Goal: Check status: Check status

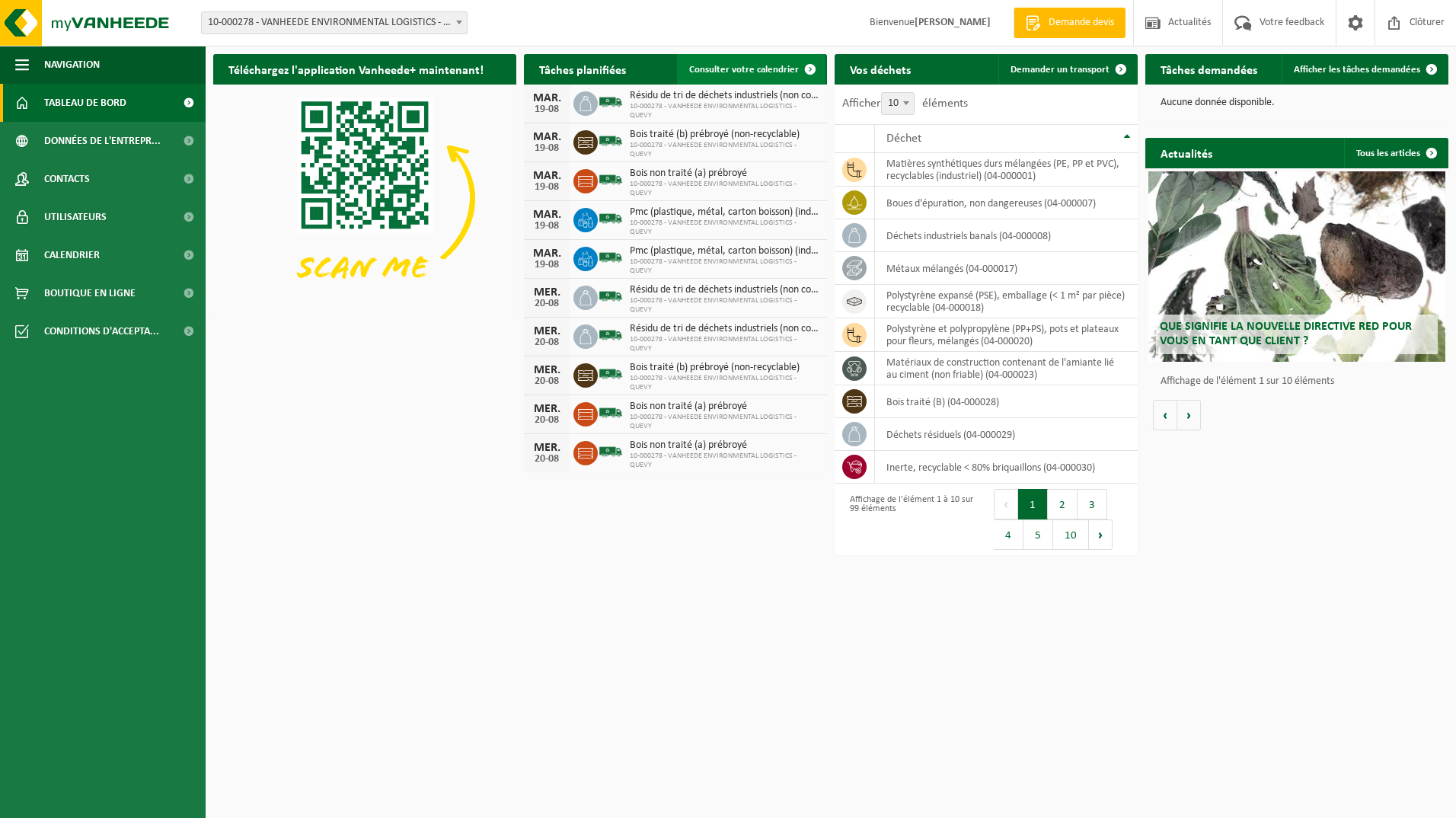
click at [751, 68] on span "Consulter votre calendrier" at bounding box center [744, 70] width 110 height 10
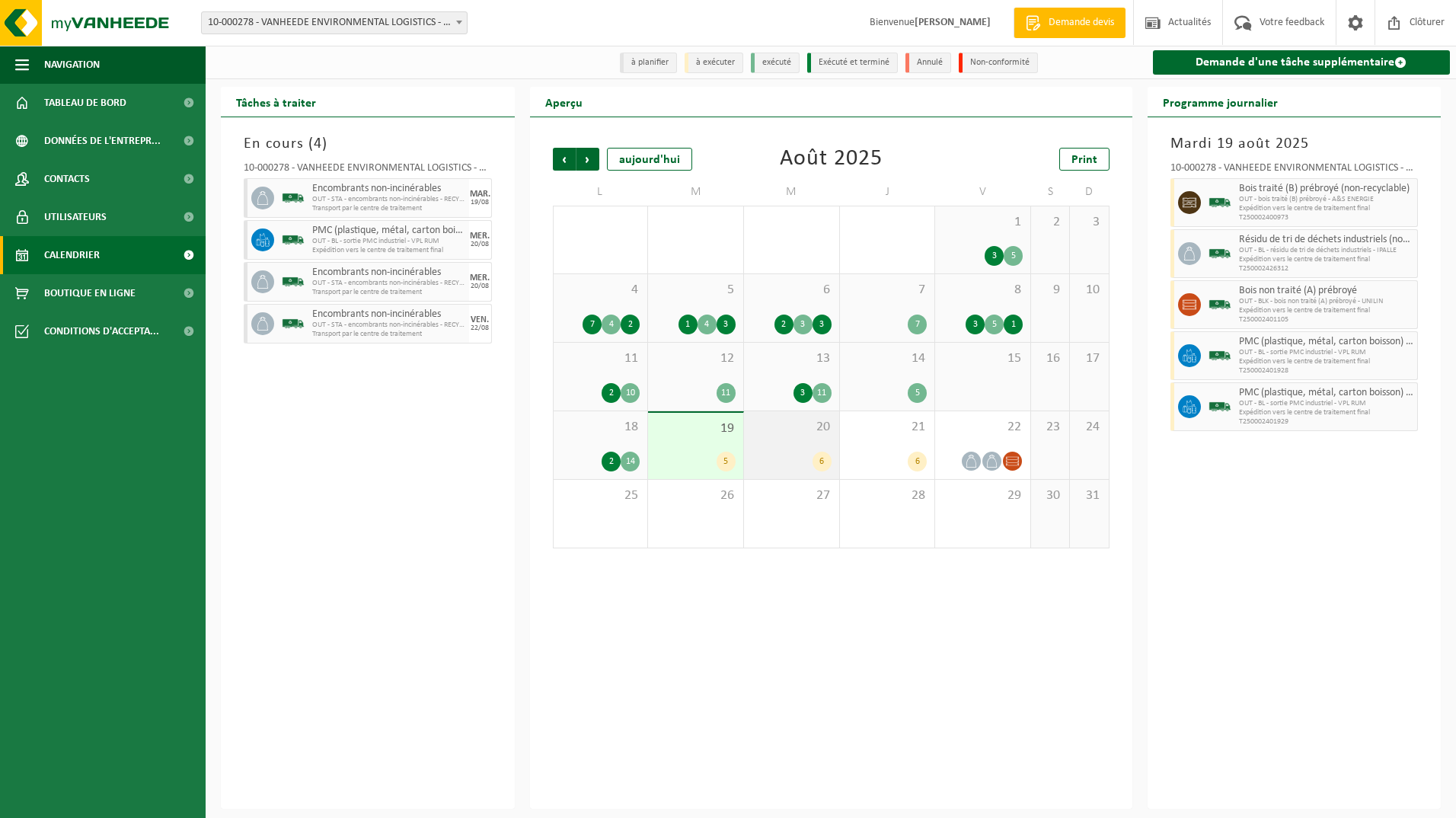
click at [760, 444] on div "20 6" at bounding box center [792, 445] width 95 height 68
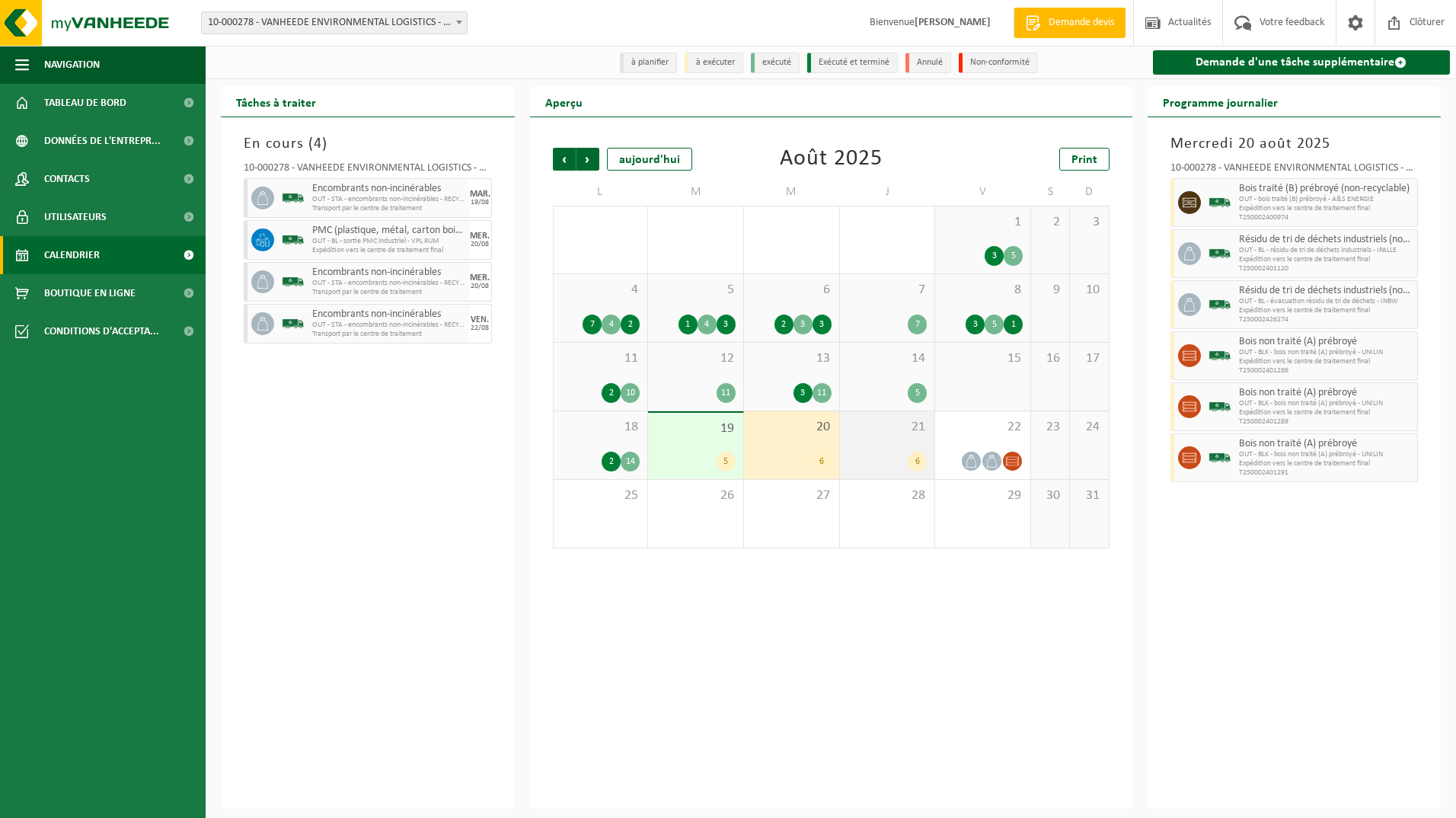
click at [881, 452] on div "21 6" at bounding box center [888, 445] width 95 height 68
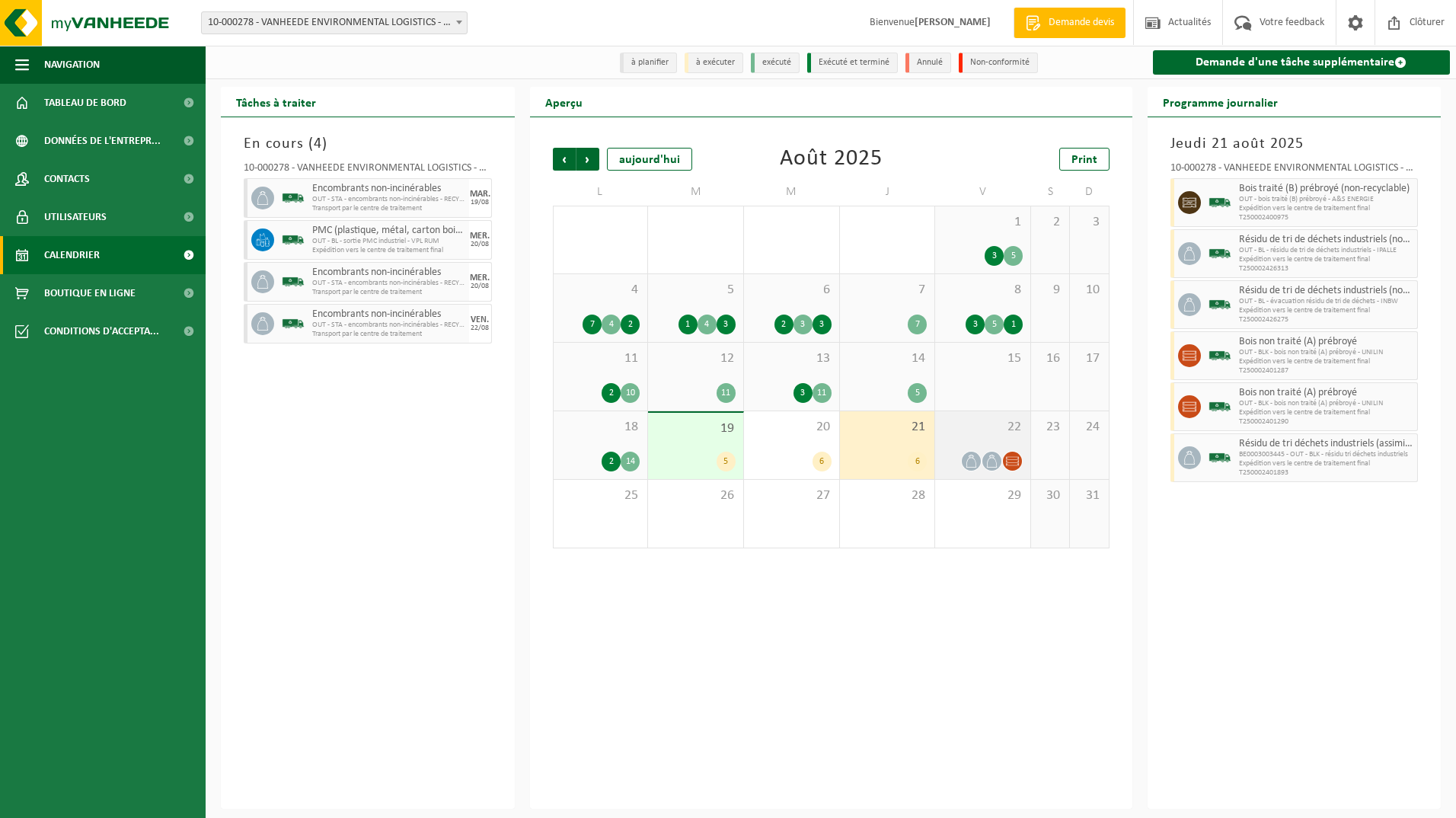
click at [978, 445] on div "22" at bounding box center [983, 445] width 95 height 68
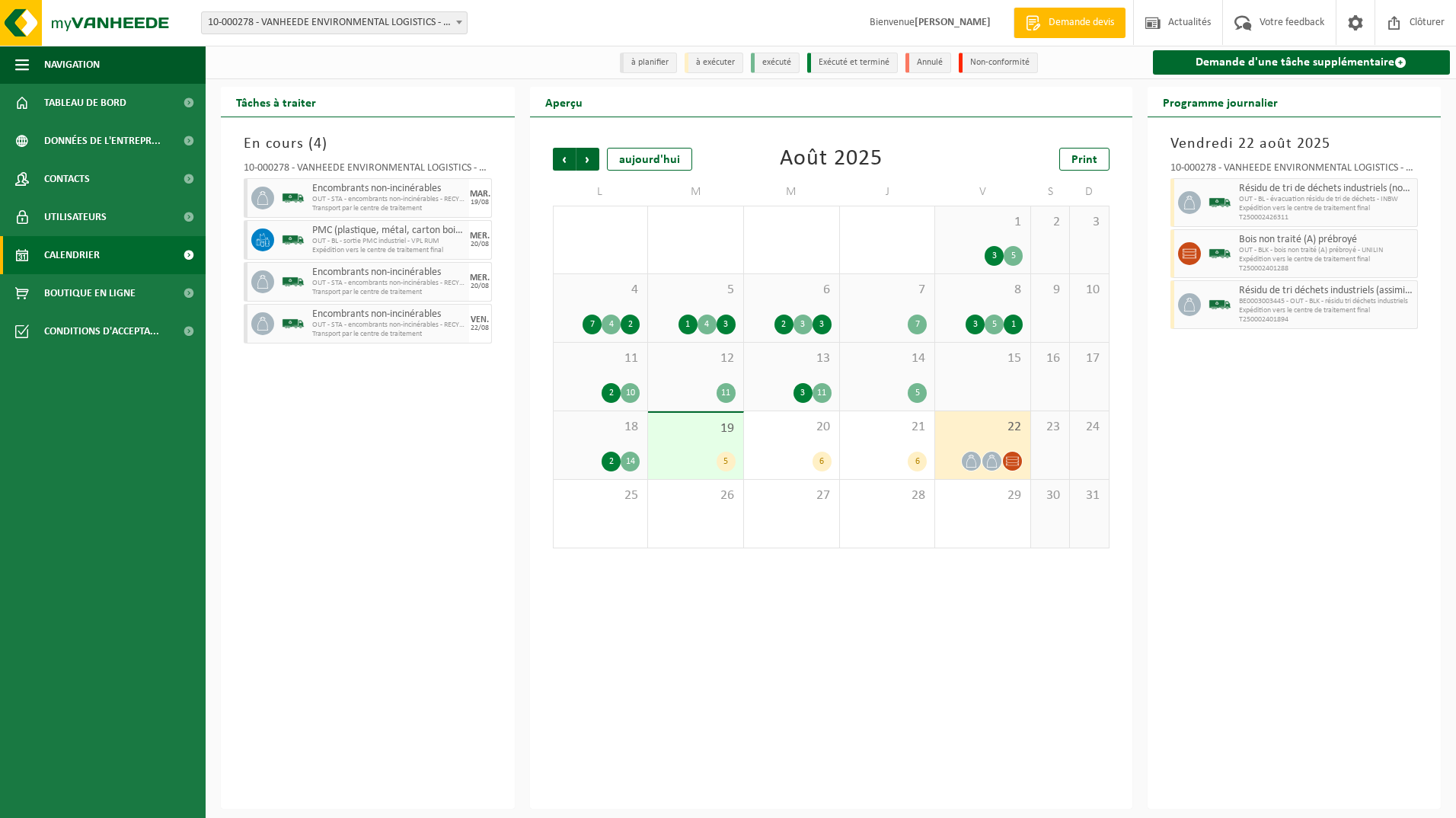
click at [704, 447] on div "19 5" at bounding box center [696, 446] width 95 height 66
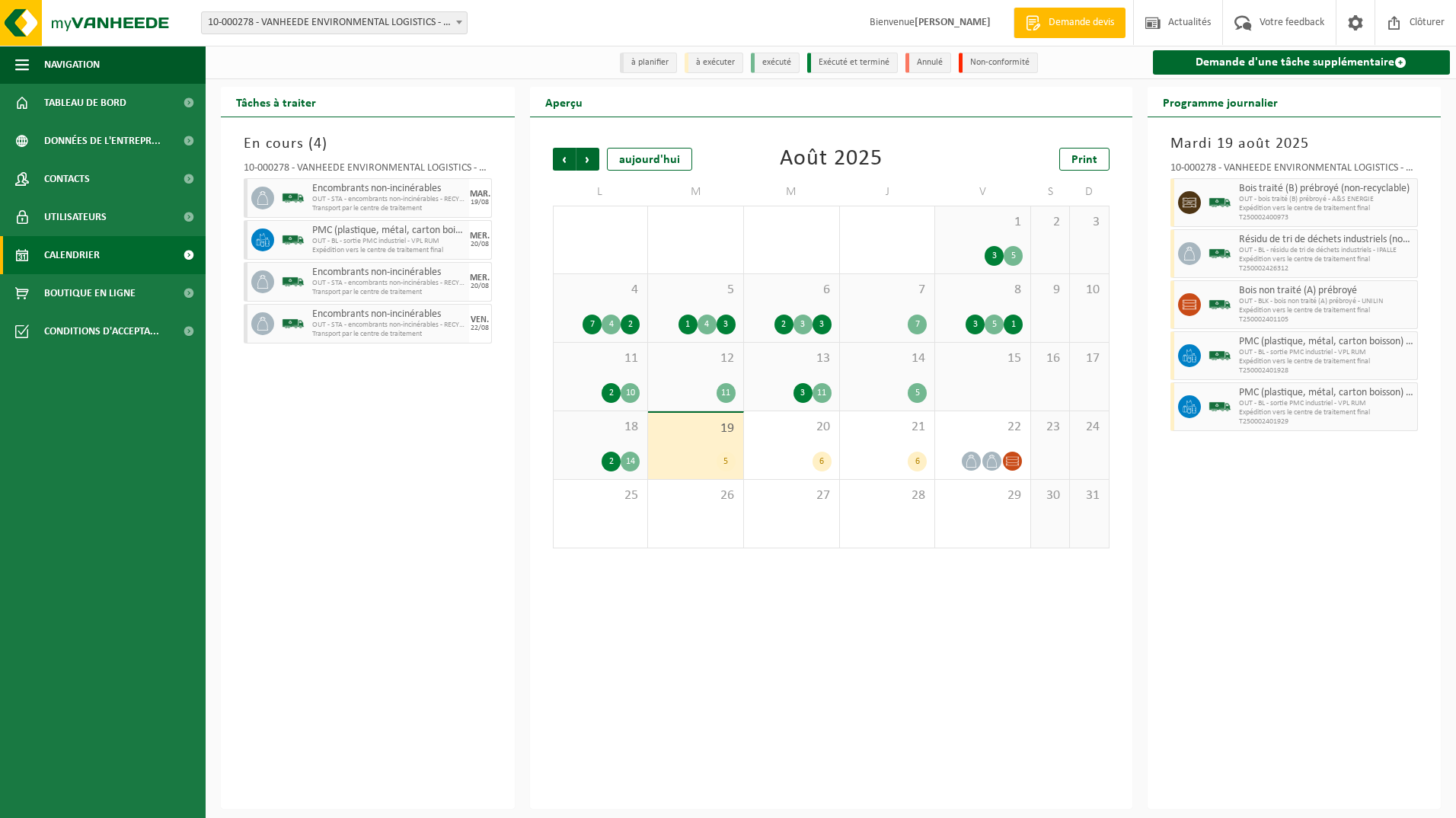
click at [594, 434] on span "18" at bounding box center [600, 427] width 80 height 16
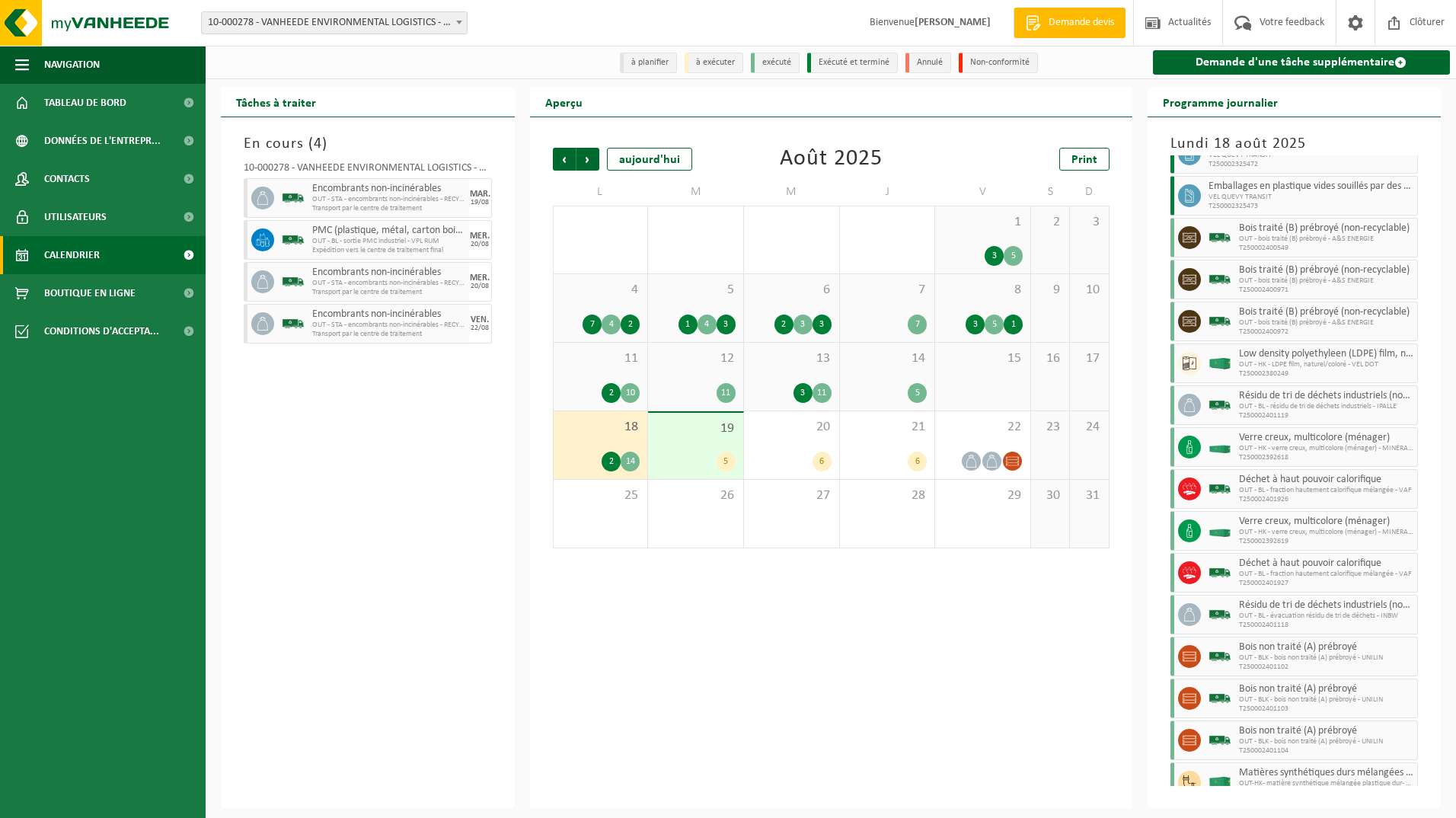
scroll to position [86, 0]
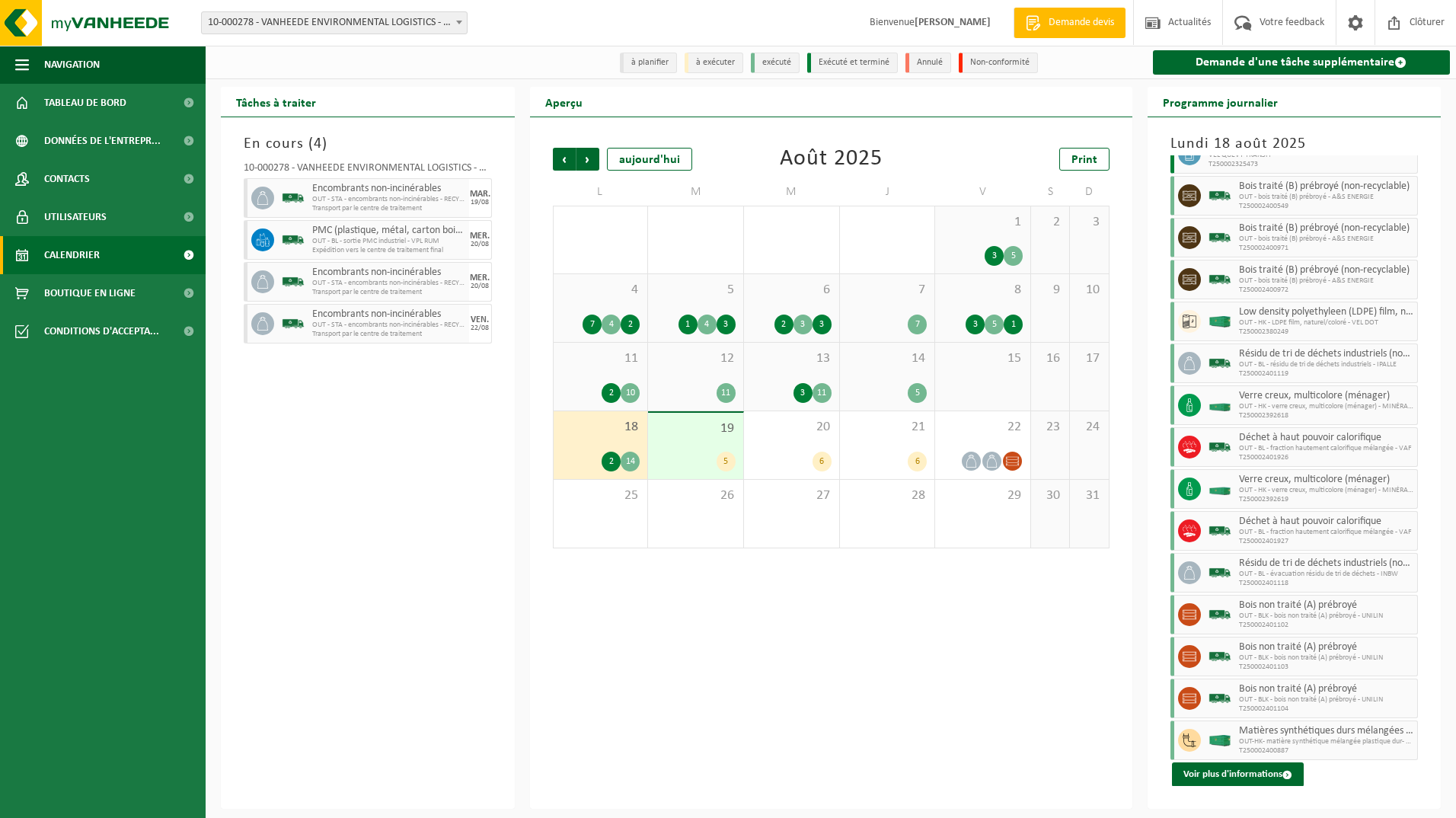
click at [671, 423] on span "19" at bounding box center [696, 428] width 80 height 16
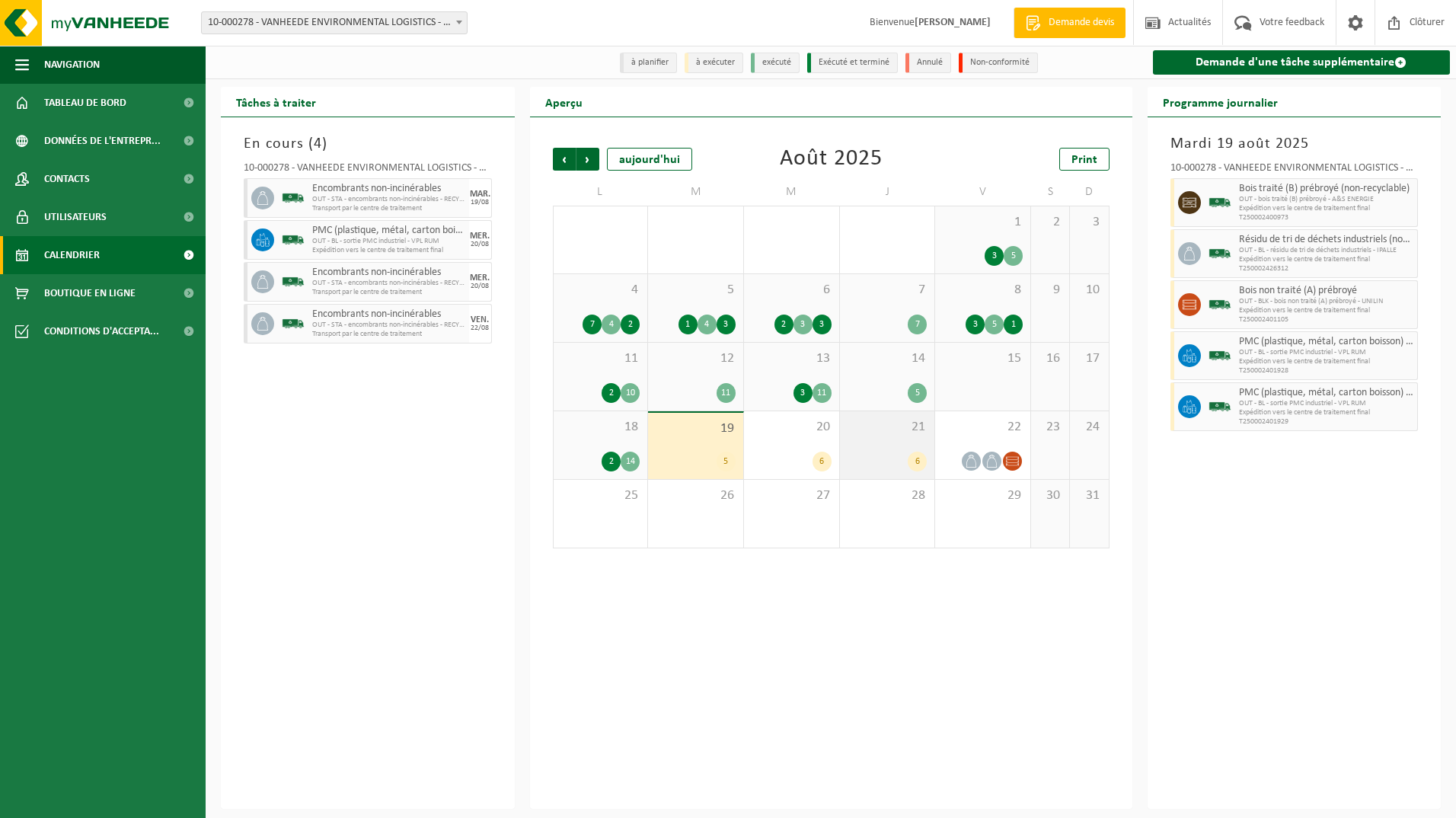
click at [859, 450] on div "21 6" at bounding box center [888, 445] width 95 height 68
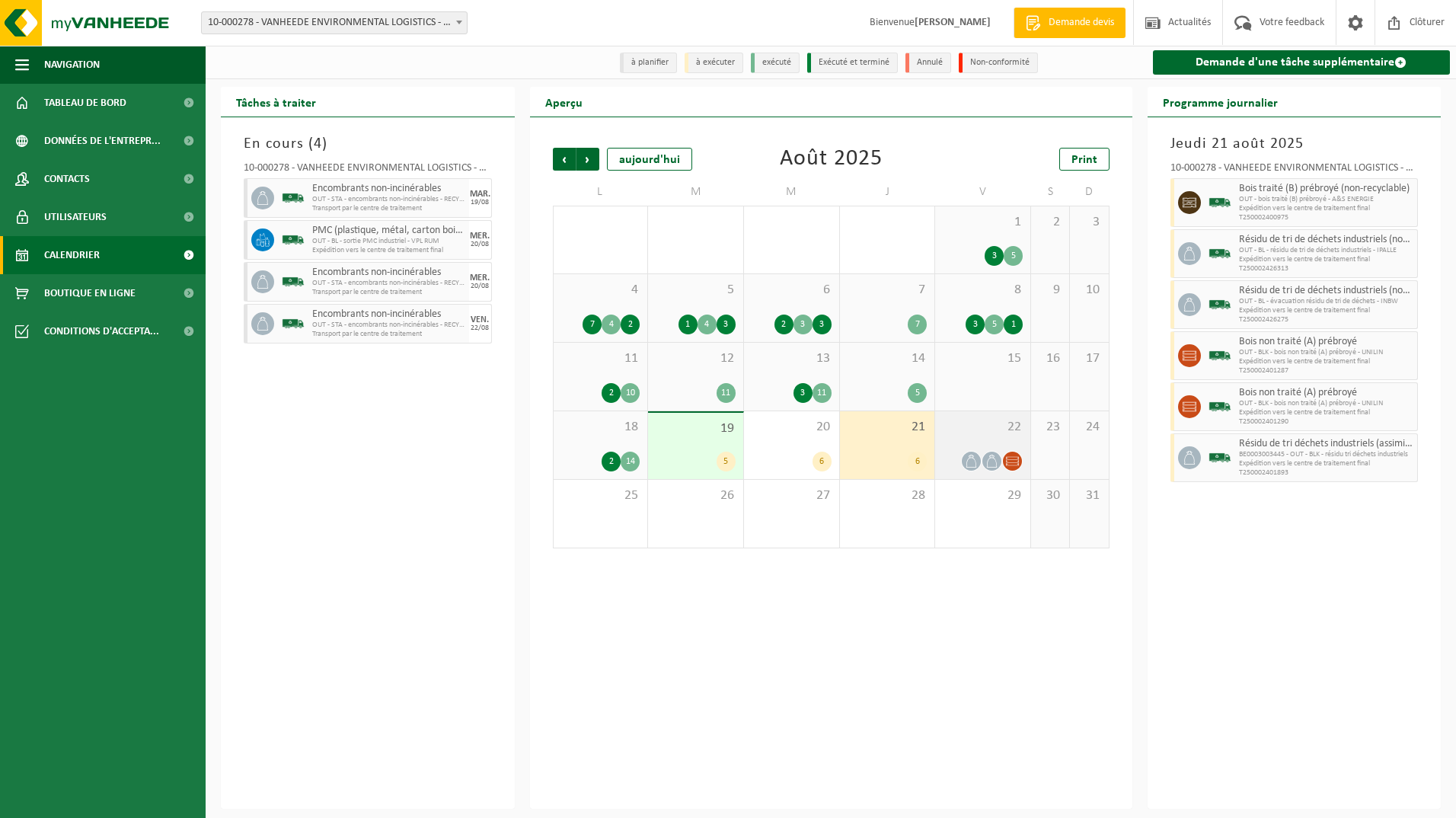
click at [996, 427] on span "22" at bounding box center [982, 427] width 80 height 16
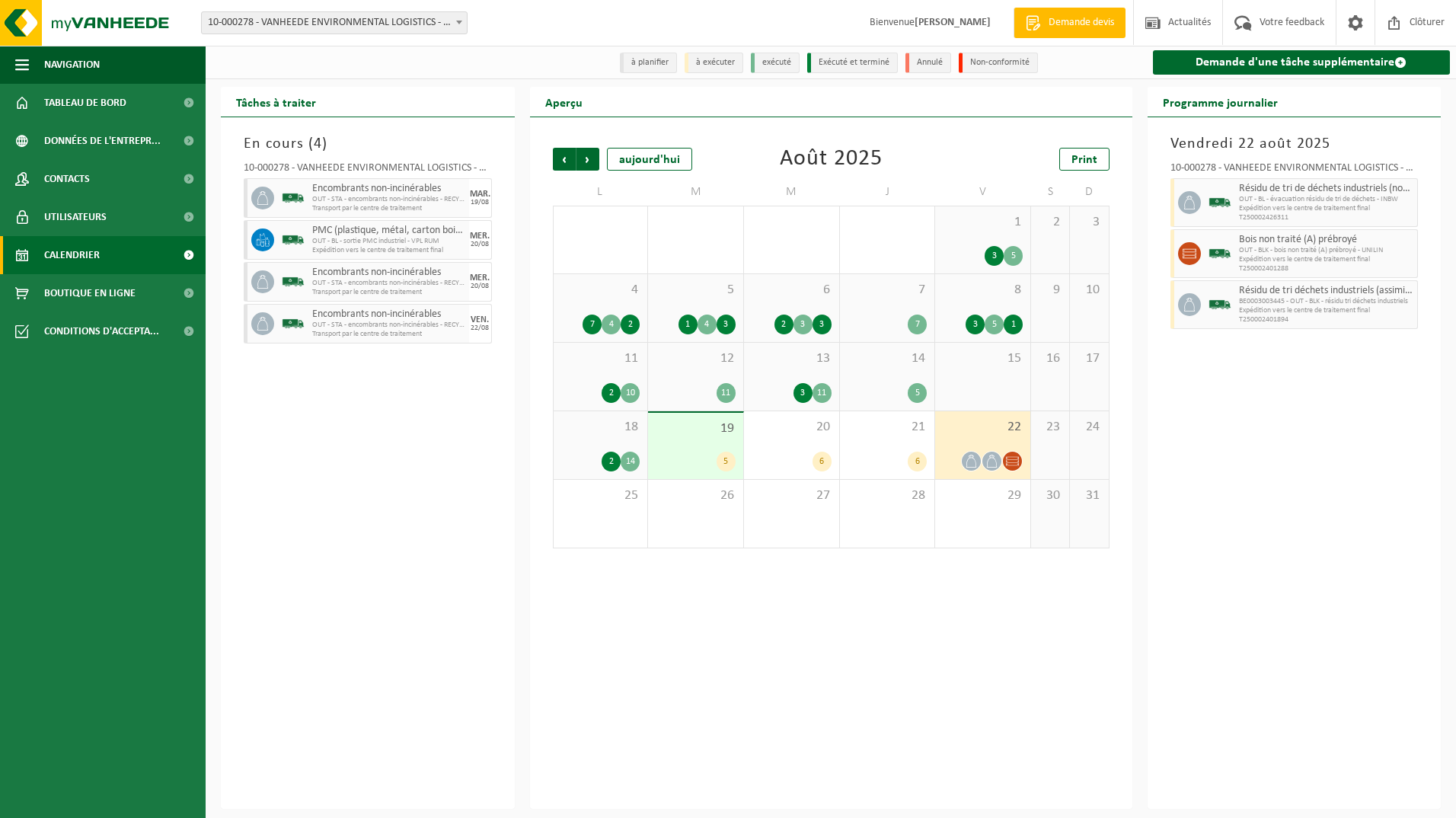
click at [601, 456] on div "2 14" at bounding box center [600, 462] width 80 height 20
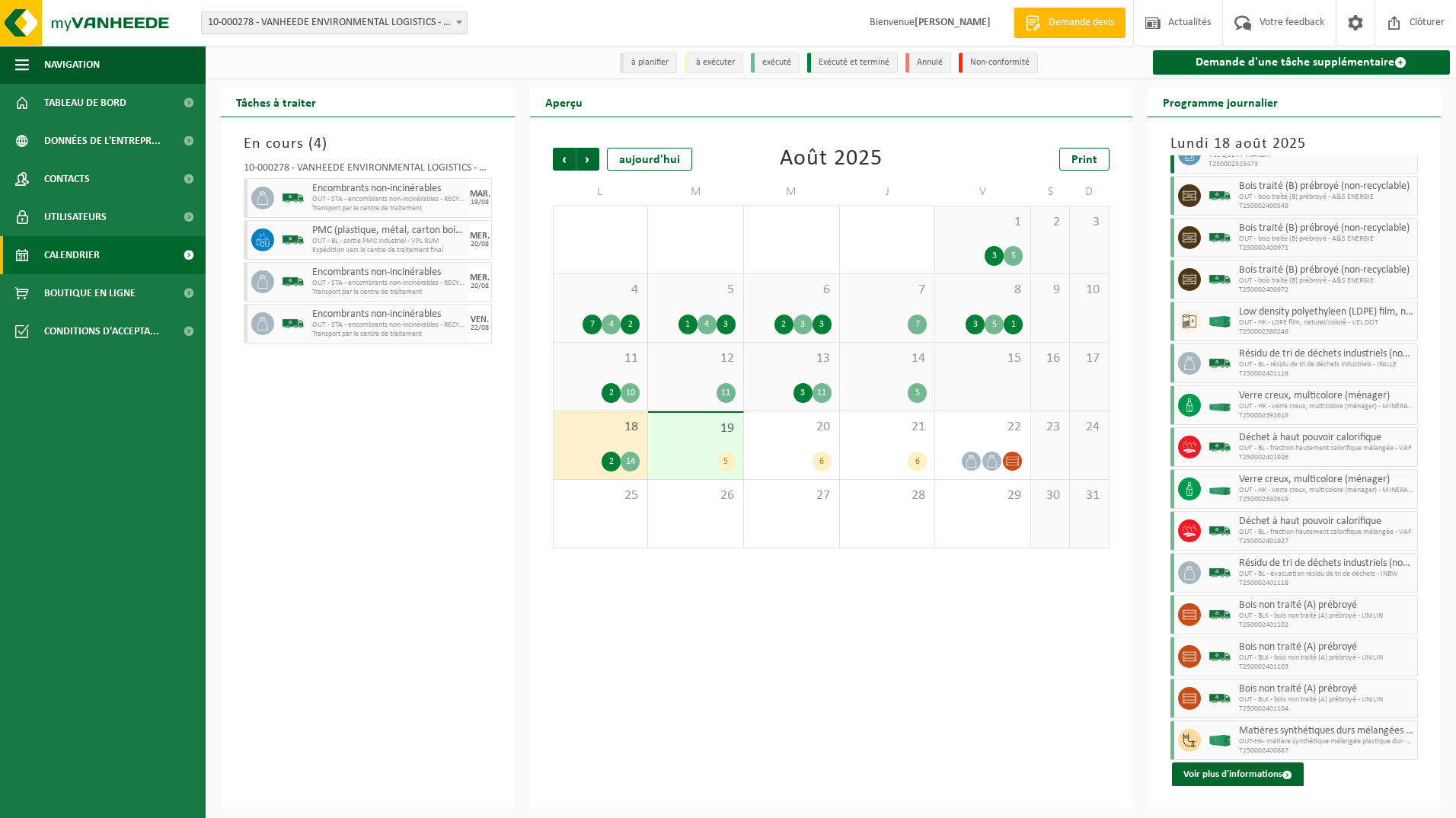
click at [684, 447] on div "19 5" at bounding box center [696, 446] width 95 height 66
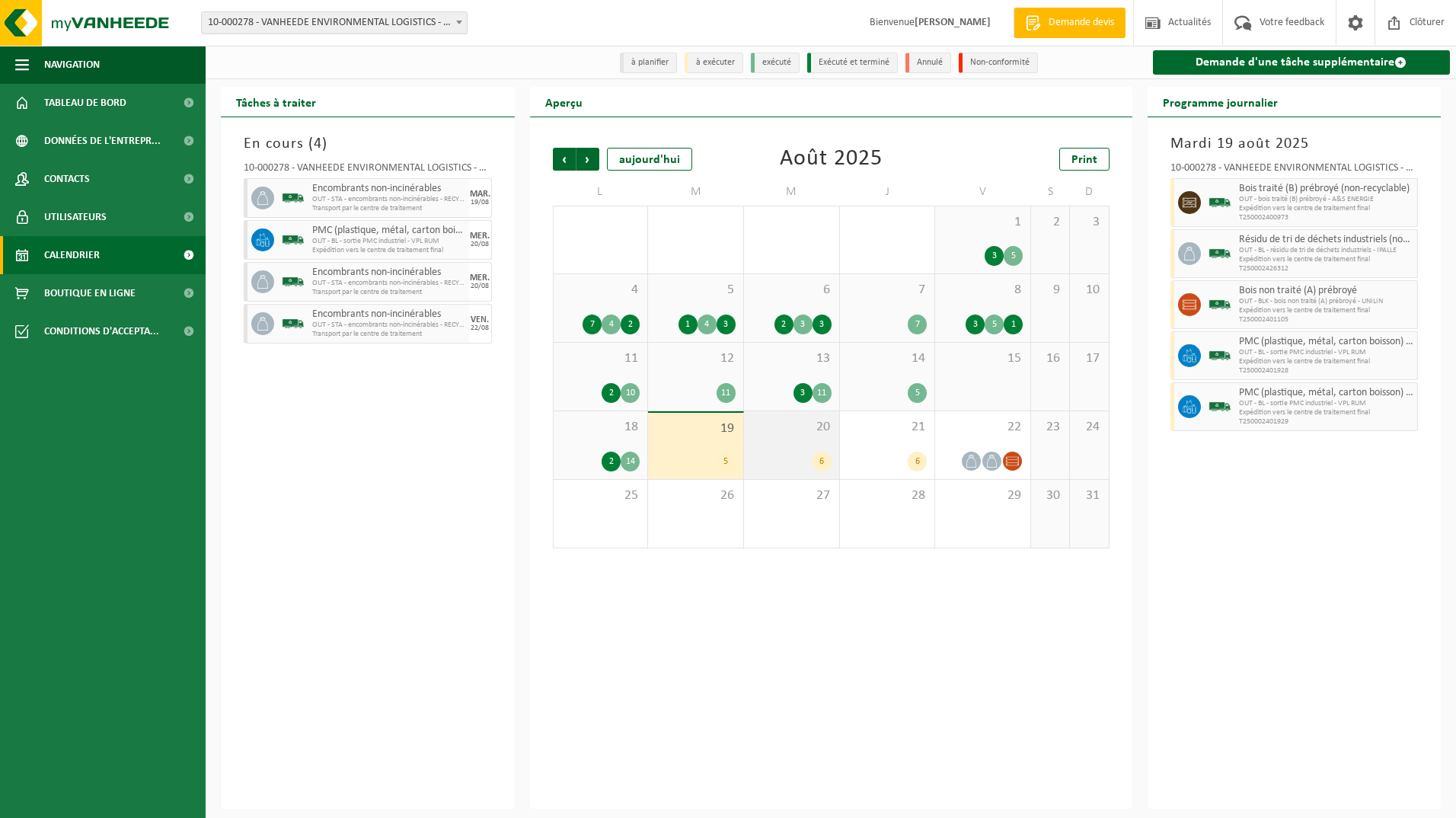
click at [778, 449] on div "20 6" at bounding box center [792, 445] width 95 height 68
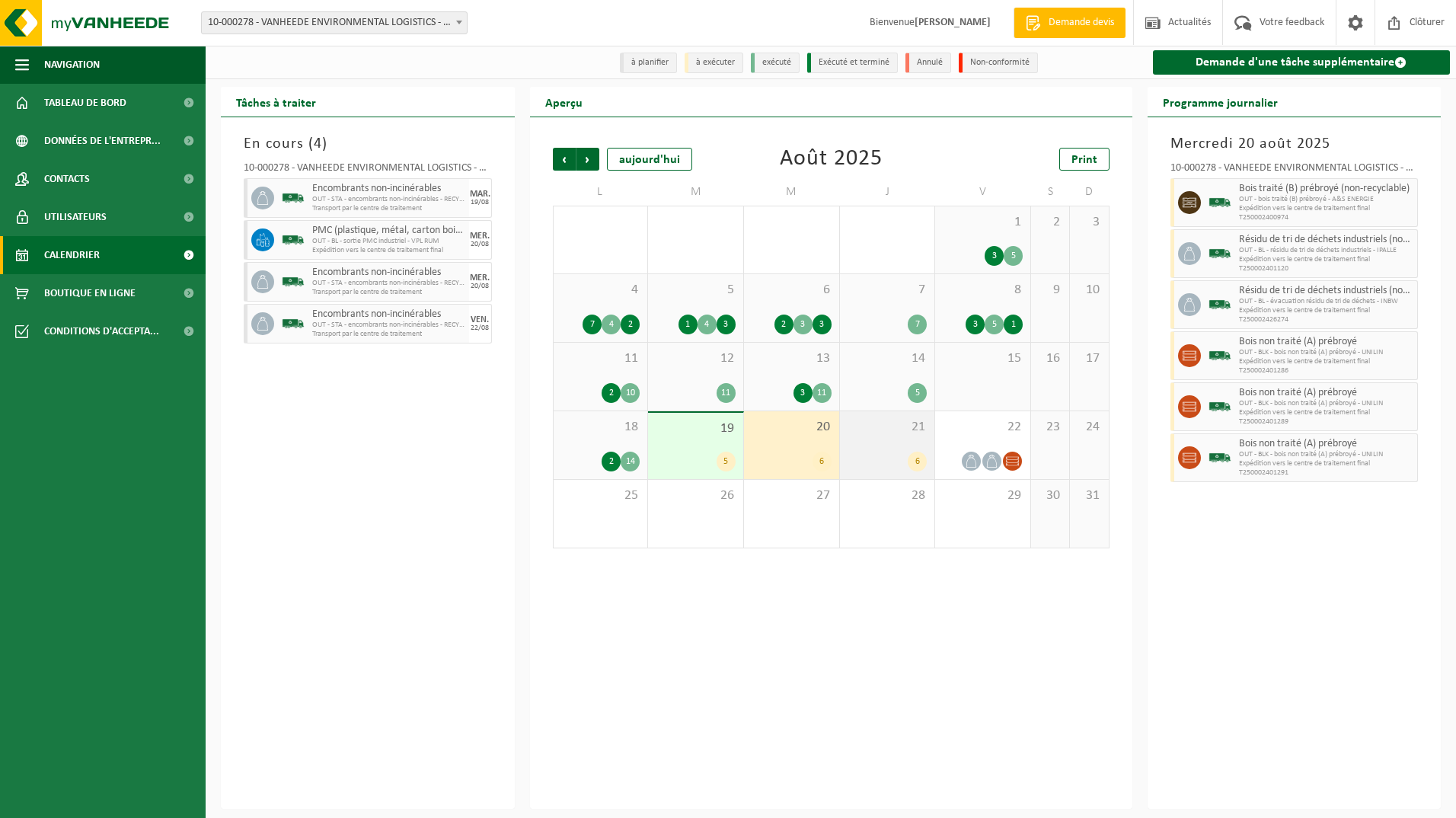
click at [894, 442] on div "21 6" at bounding box center [888, 445] width 95 height 68
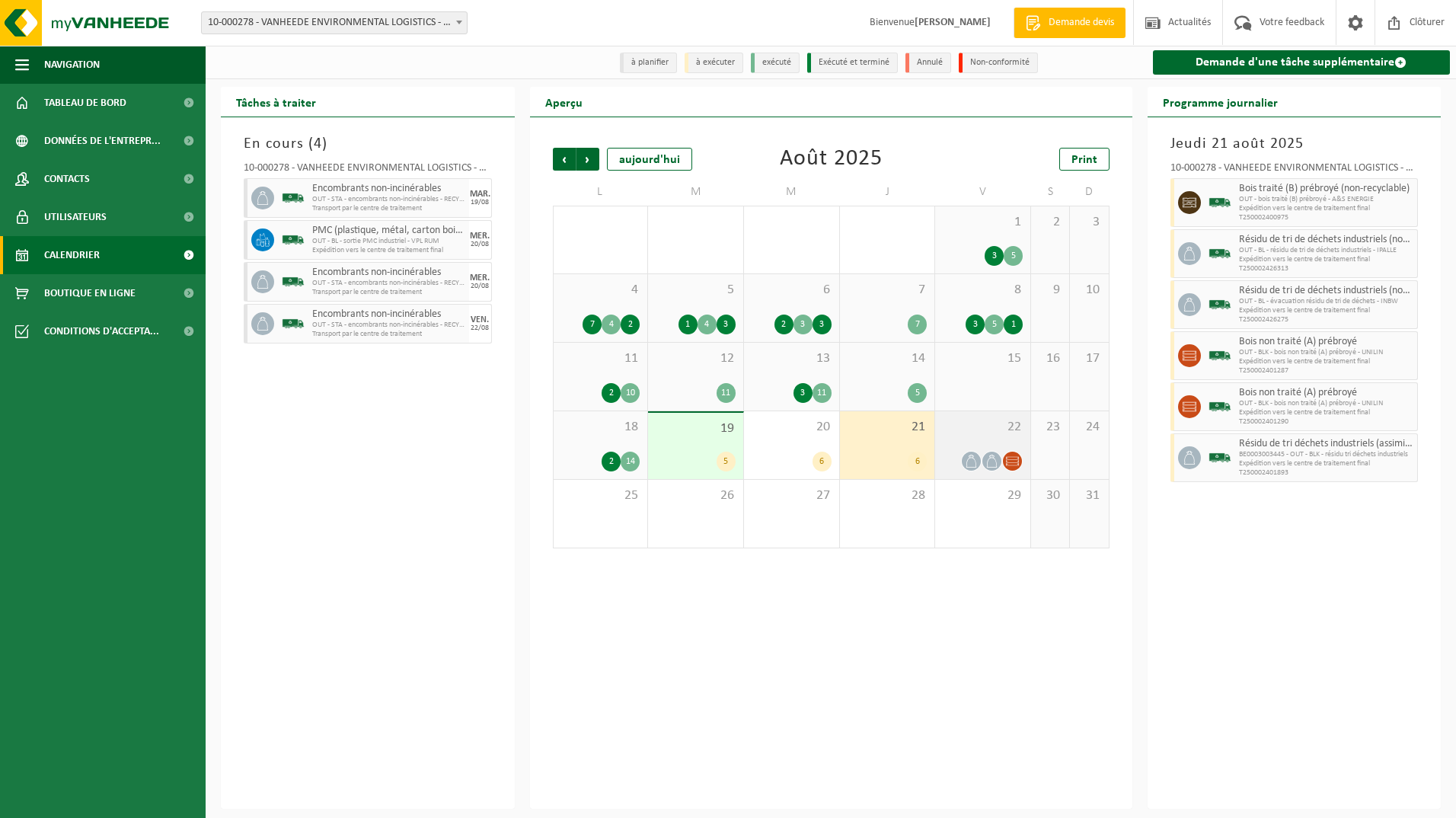
click at [968, 435] on span "22" at bounding box center [982, 427] width 80 height 16
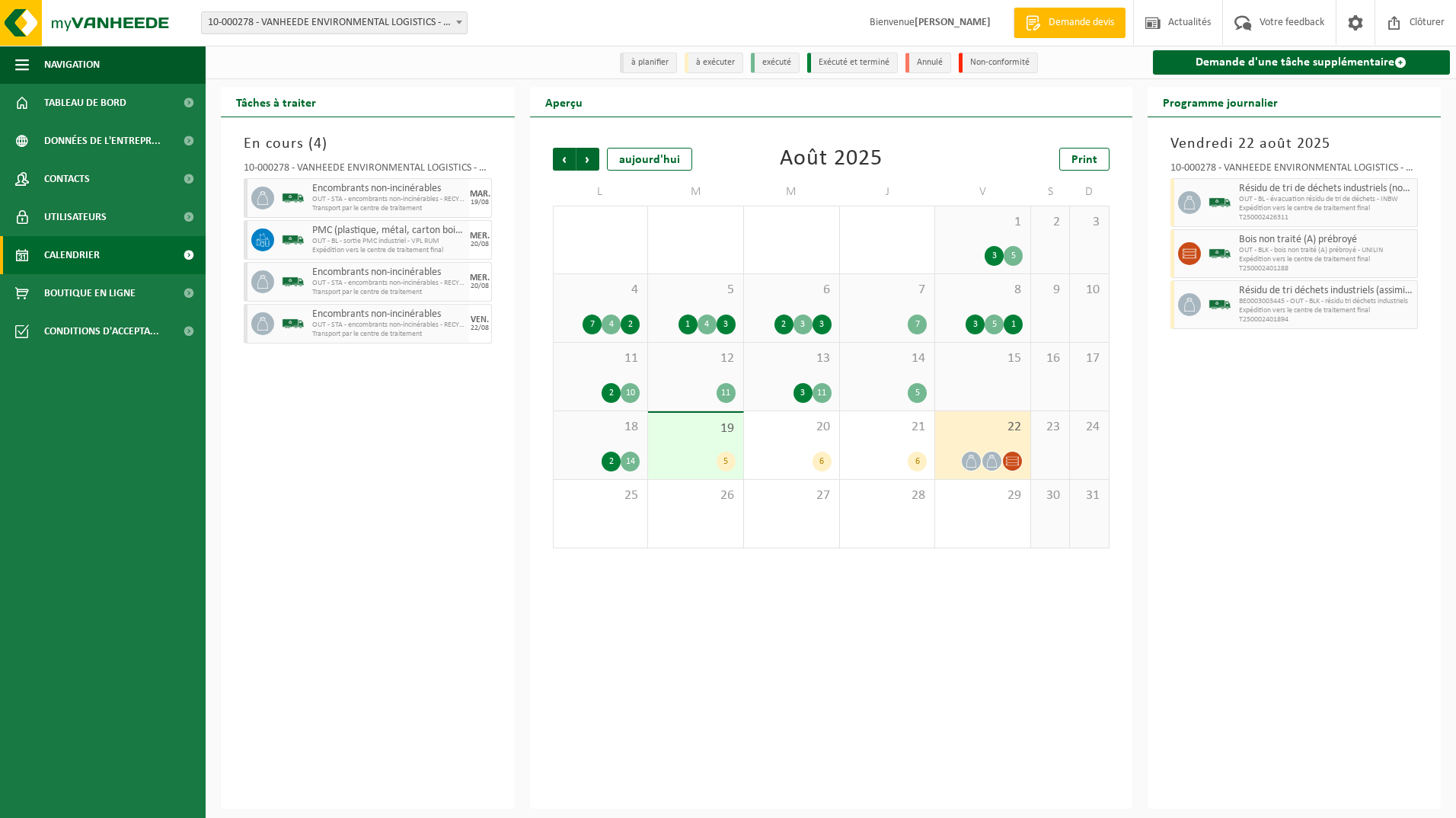
click at [579, 431] on span "18" at bounding box center [600, 427] width 80 height 16
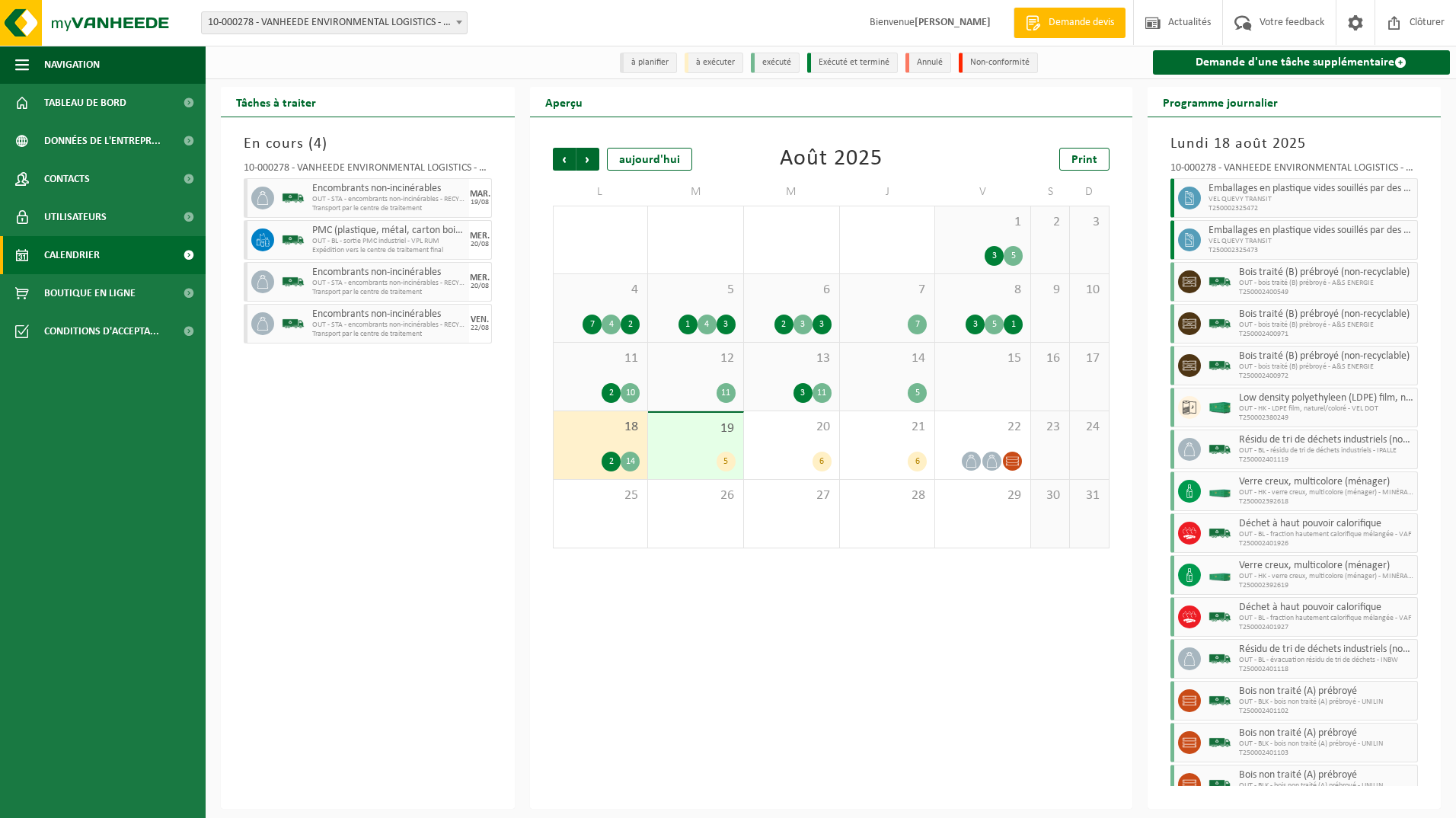
click at [674, 439] on div "19 5" at bounding box center [696, 446] width 95 height 66
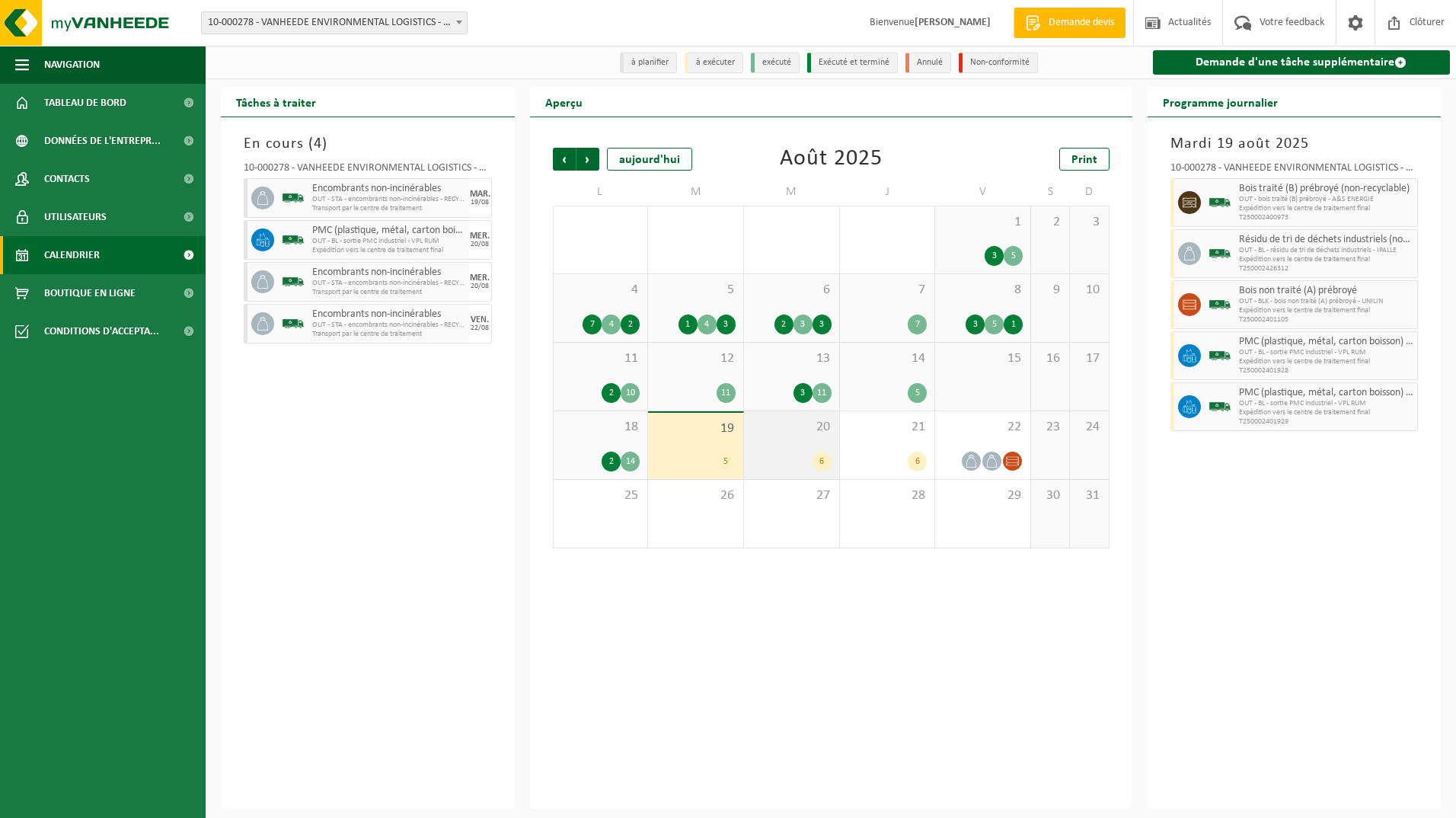
click at [770, 447] on div "20 6" at bounding box center [792, 445] width 95 height 68
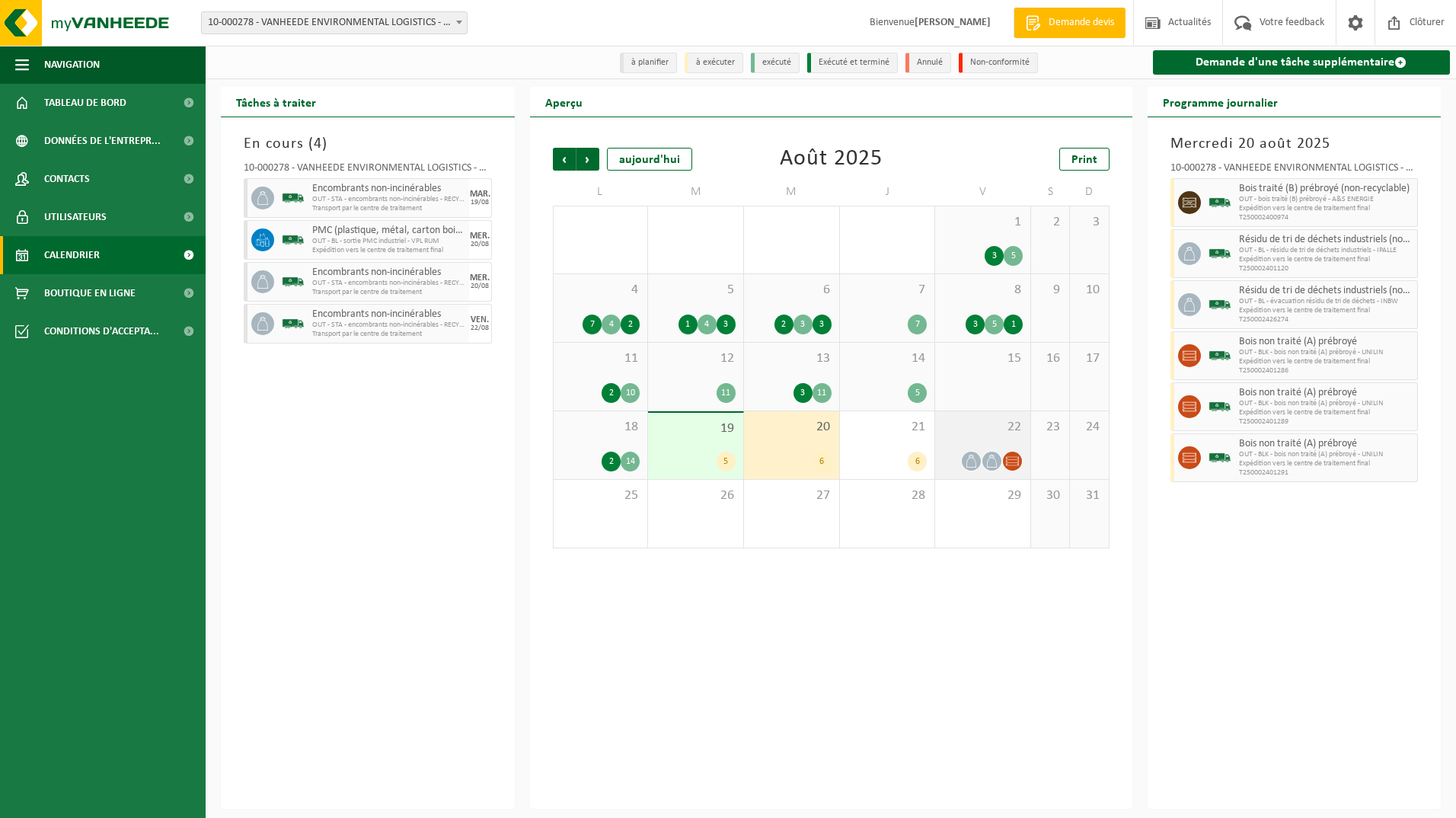
click at [961, 432] on span "22" at bounding box center [982, 427] width 80 height 16
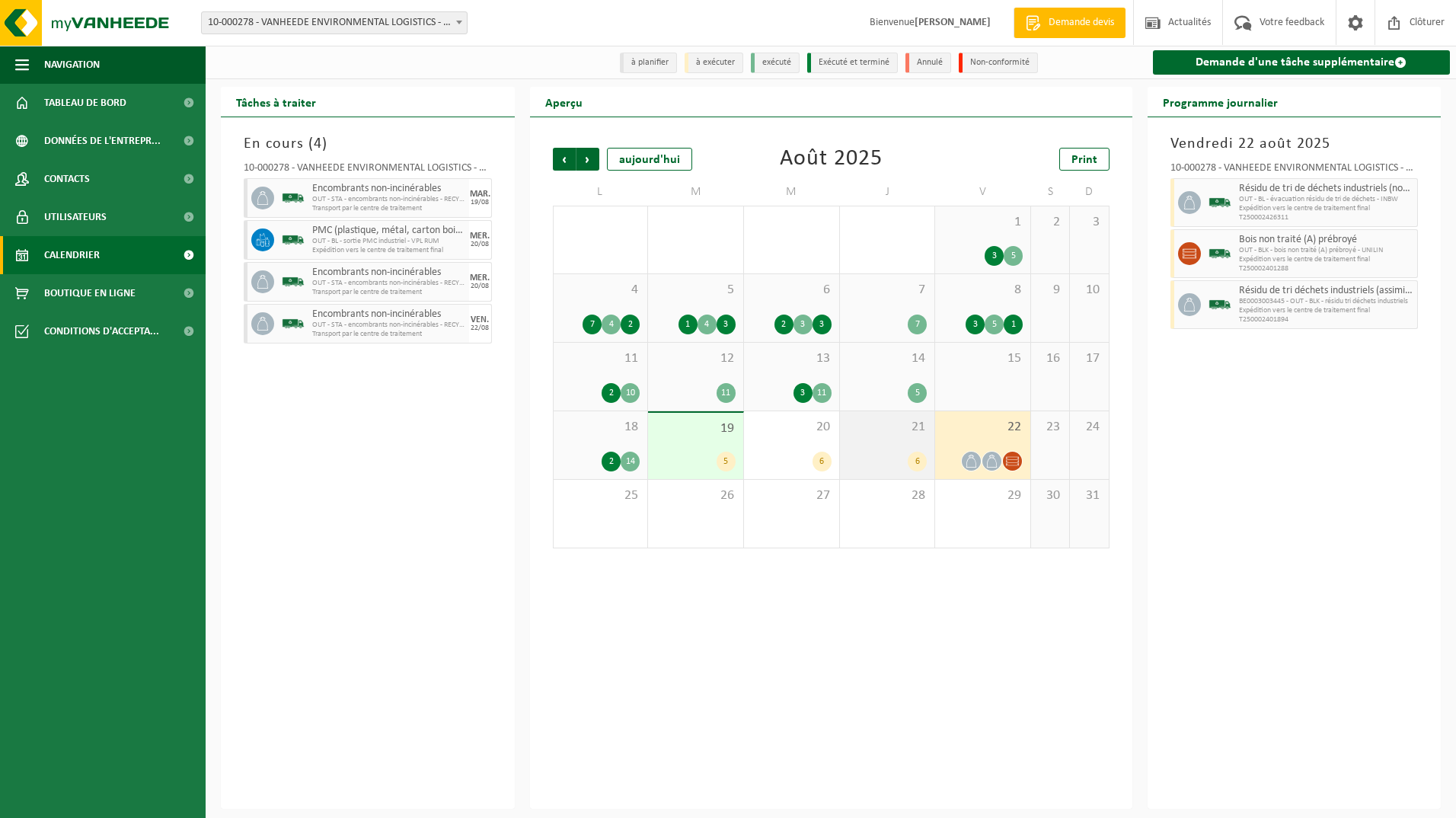
click at [871, 437] on div "21 6" at bounding box center [888, 445] width 95 height 68
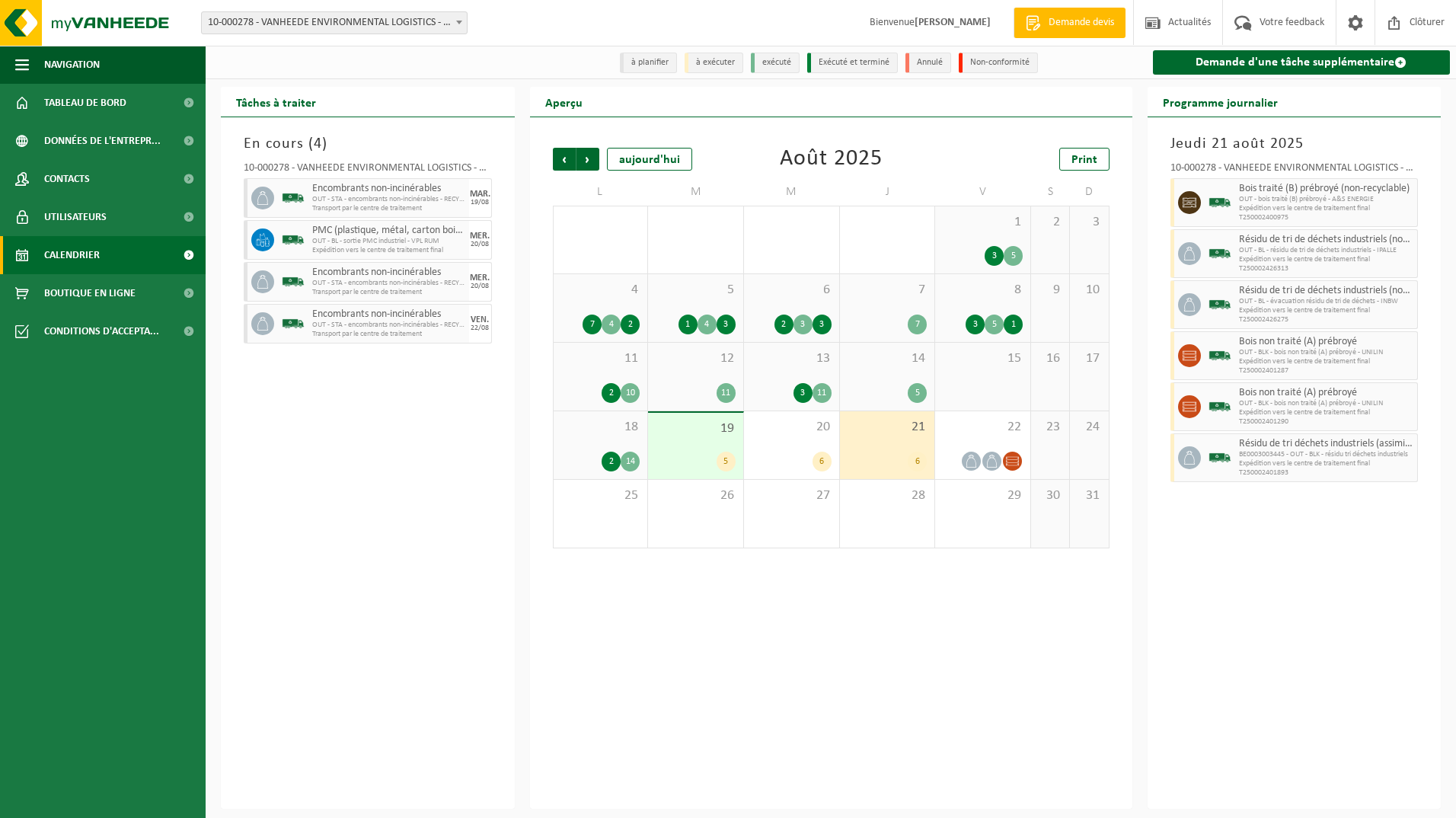
click at [566, 425] on span "18" at bounding box center [600, 427] width 80 height 16
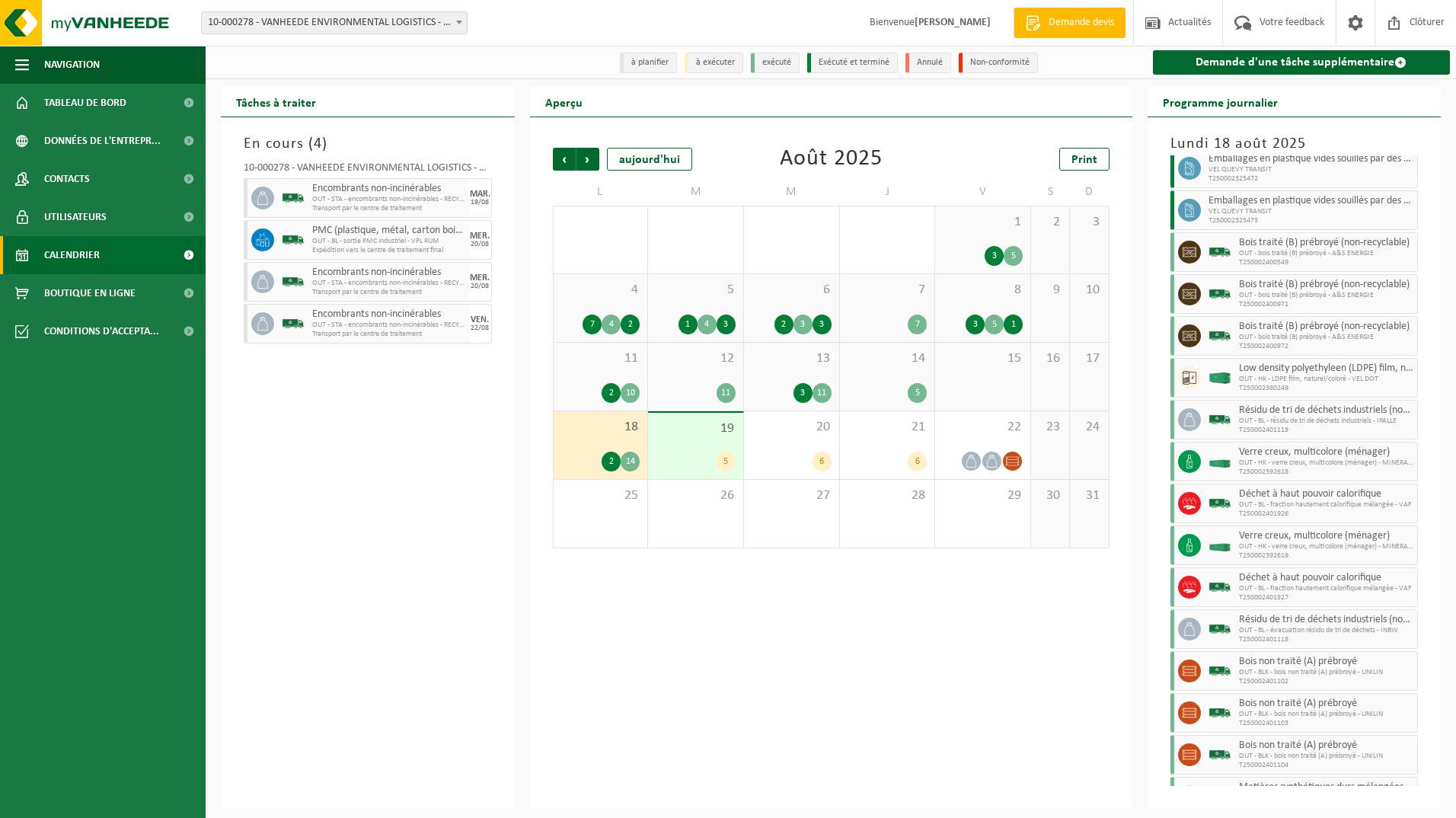
scroll to position [0, 0]
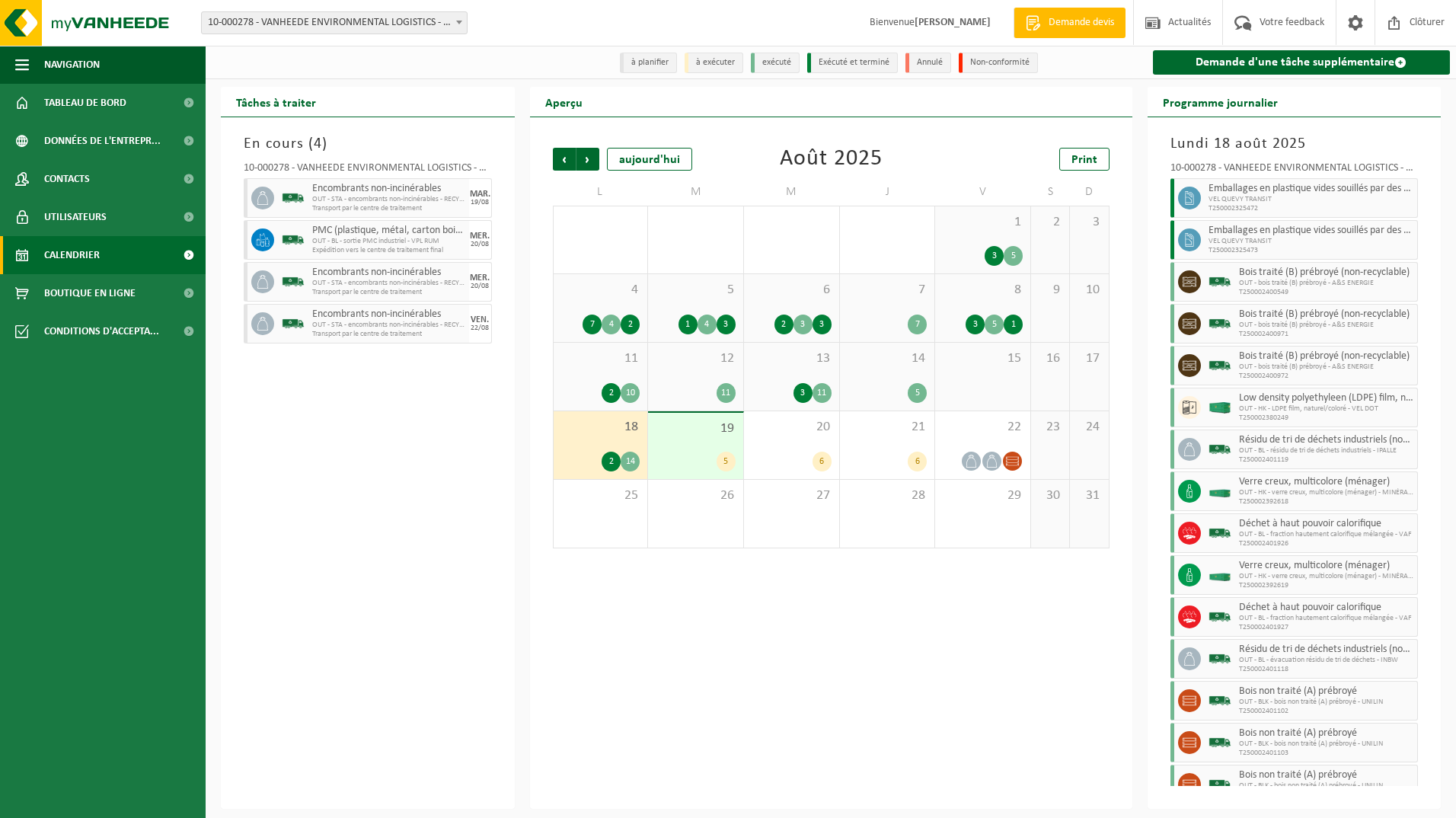
click at [915, 675] on div "Précédent Suivant [DATE] [DATE] Print L M M J V S D 28 3 7 29 1 4 30 3 3 2 31 1…" at bounding box center [831, 463] width 602 height 692
click at [355, 433] on div "En cours ( 4 ) 10-000278 - VANHEEDE ENVIRONMENTAL LOGISTICS - QUEVY - QUÉVY-LE-…" at bounding box center [367, 463] width 294 height 692
click at [461, 22] on b at bounding box center [459, 22] width 6 height 4
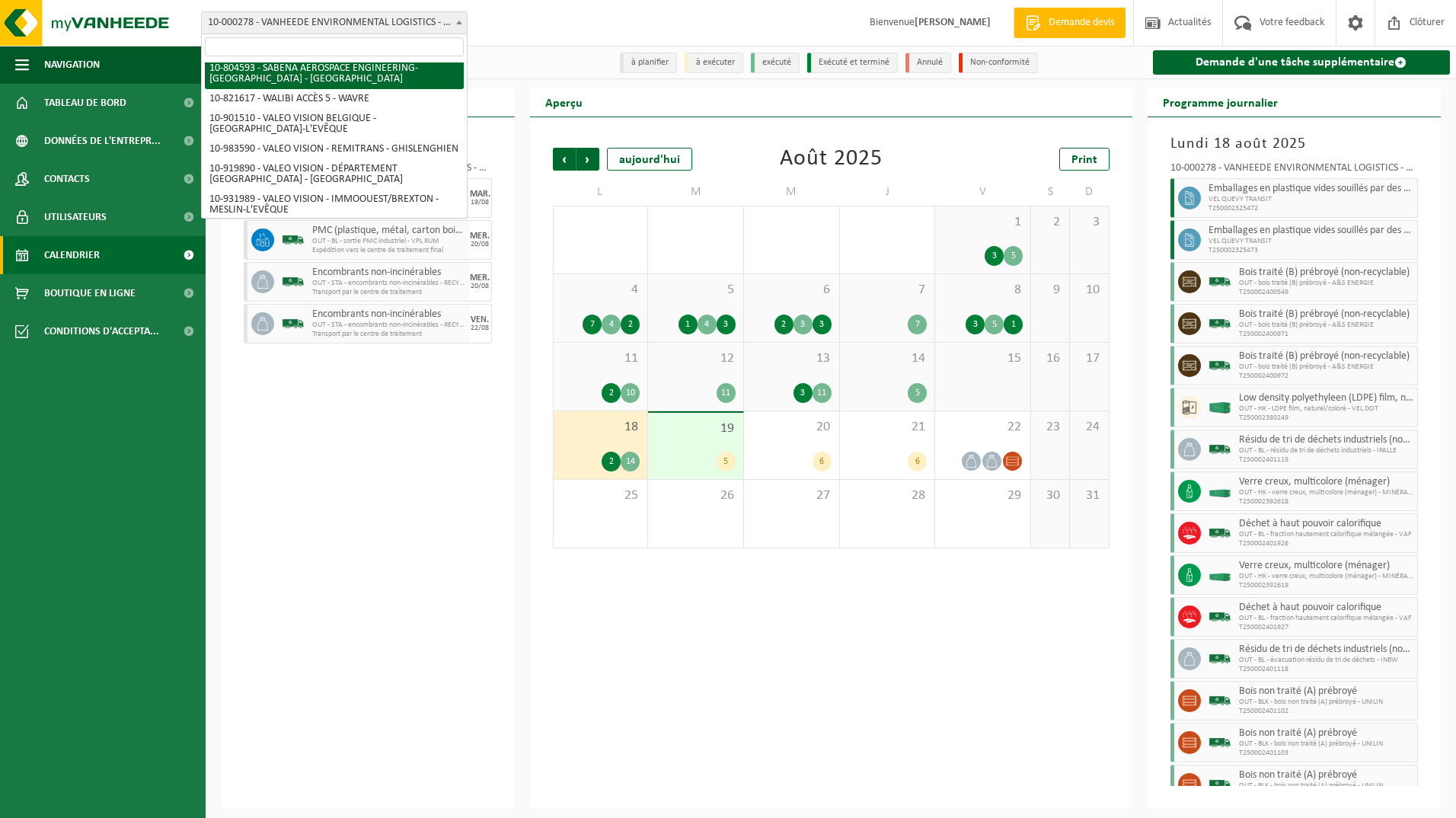
scroll to position [90, 0]
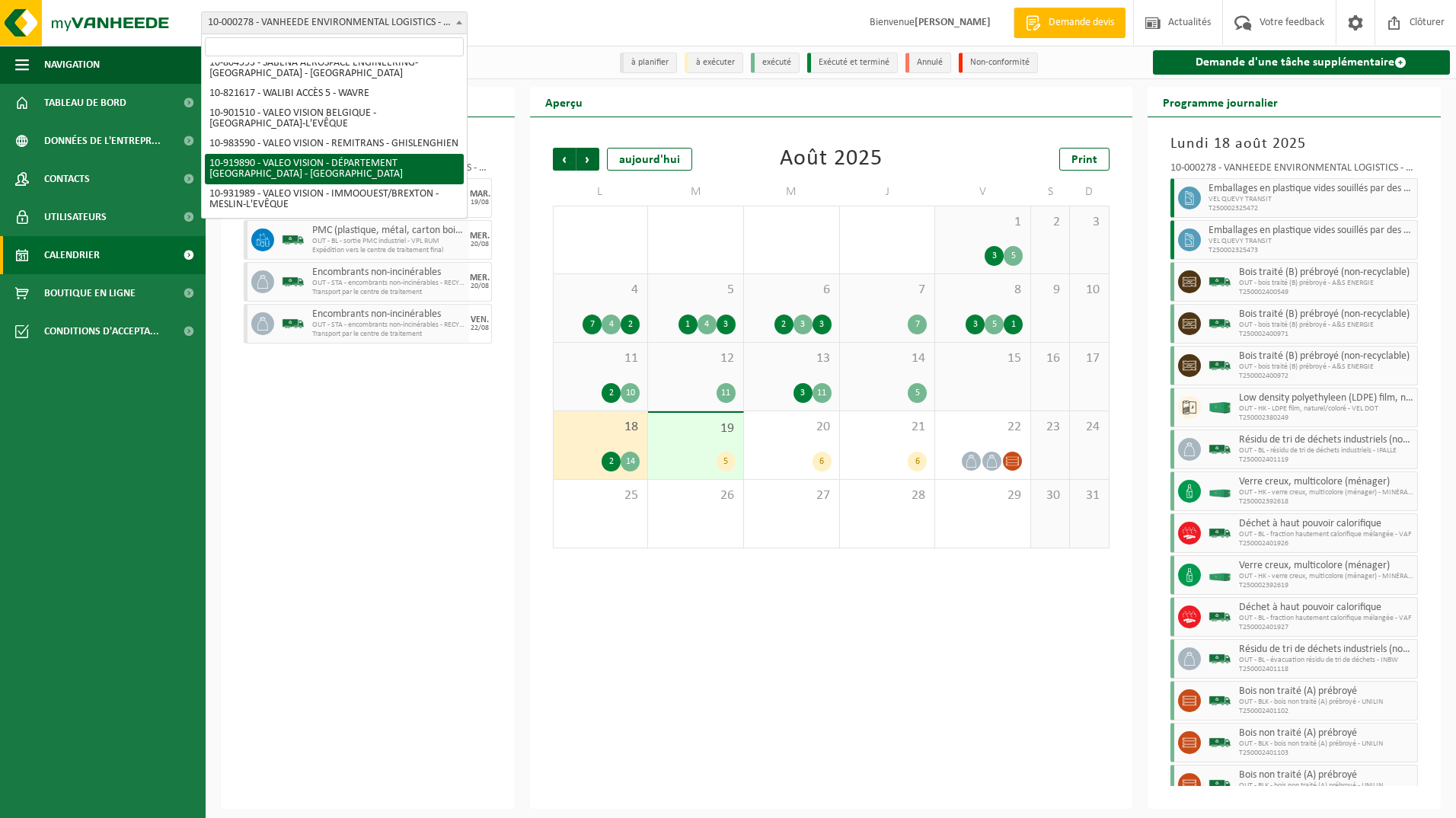
select select "134946"
